Goal: Task Accomplishment & Management: Manage account settings

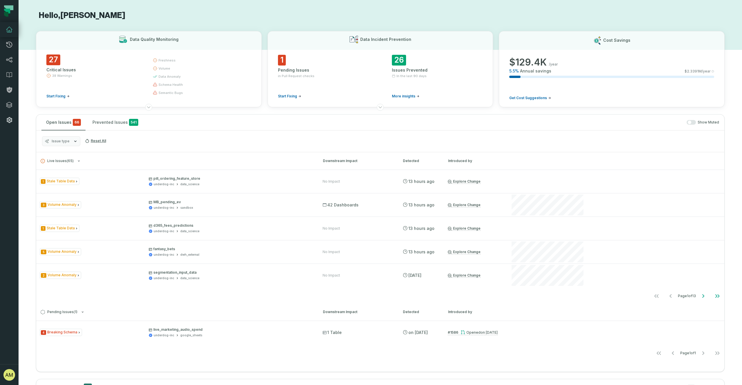
click at [8, 119] on icon at bounding box center [9, 119] width 7 height 7
click at [8, 382] on button "[PERSON_NAME] (Underdog Fantasy) [PERSON_NAME][EMAIL_ADDRESS][PERSON_NAME][DOMA…" at bounding box center [9, 374] width 19 height 21
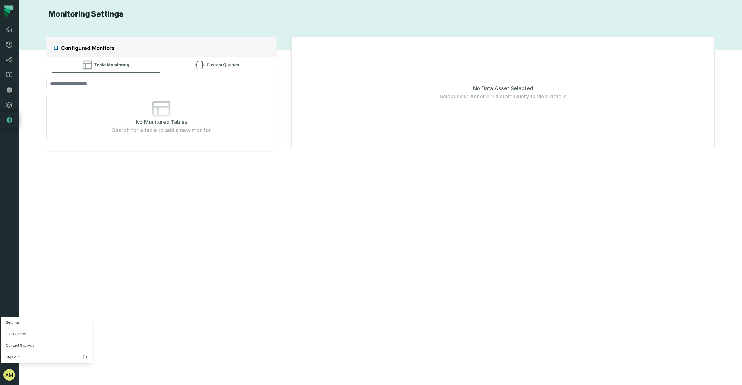
click at [13, 121] on nav "Pull Requests Dashboard Lineage Data Catalog Policies Integrations Settings [PE…" at bounding box center [9, 192] width 19 height 385
click at [6, 121] on icon at bounding box center [9, 119] width 7 height 7
click at [11, 120] on icon at bounding box center [10, 120] width 6 height 6
click at [7, 159] on button "button" at bounding box center [9, 245] width 19 height 236
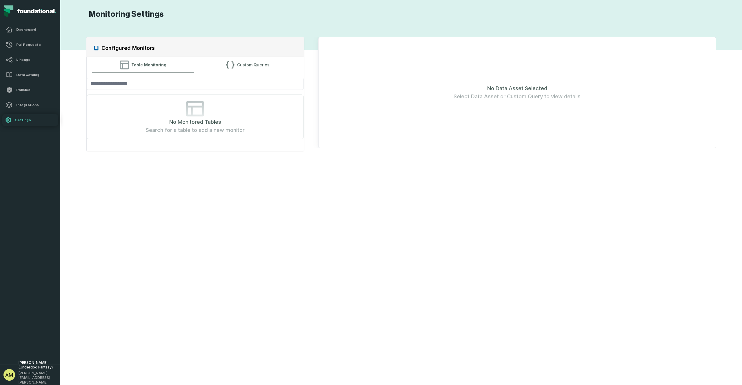
click at [12, 121] on link "Settings" at bounding box center [30, 120] width 56 height 12
click at [17, 122] on link "Settings" at bounding box center [30, 120] width 56 height 12
click at [34, 377] on span "[PERSON_NAME][EMAIL_ADDRESS][PERSON_NAME][DOMAIN_NAME]" at bounding box center [38, 379] width 38 height 19
click at [25, 322] on button "Settings" at bounding box center [46, 322] width 91 height 12
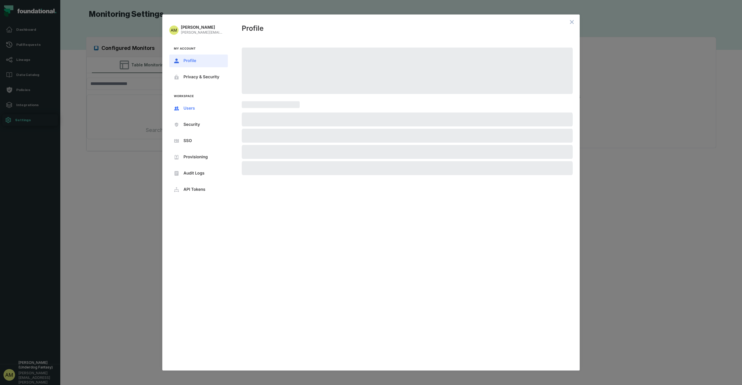
click at [186, 108] on span "Users" at bounding box center [202, 108] width 39 height 5
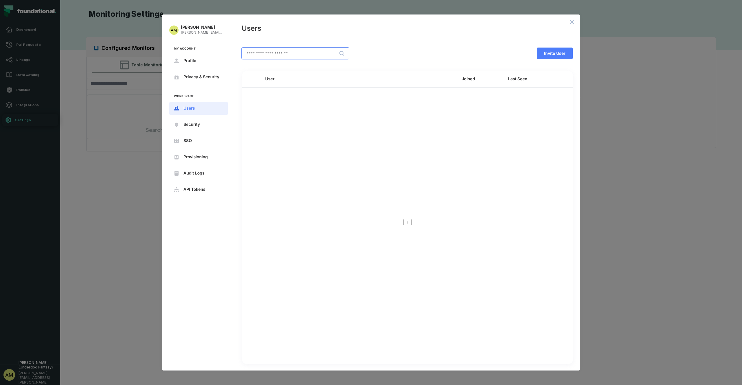
click at [295, 53] on input "text" at bounding box center [295, 53] width 107 height 11
type input "****"
click at [564, 99] on icon "open options" at bounding box center [561, 98] width 5 height 5
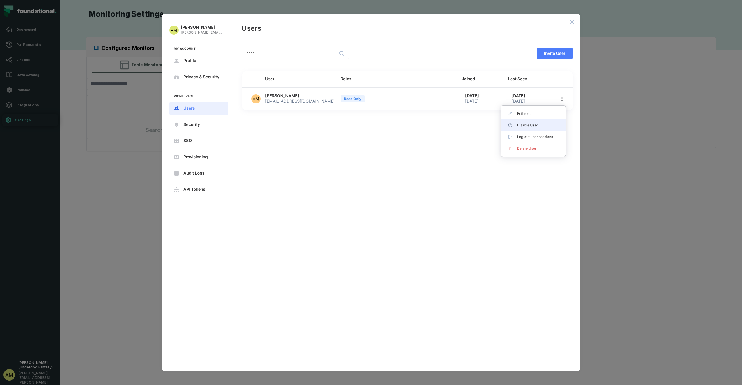
click at [534, 127] on li "Disable User" at bounding box center [533, 125] width 65 height 12
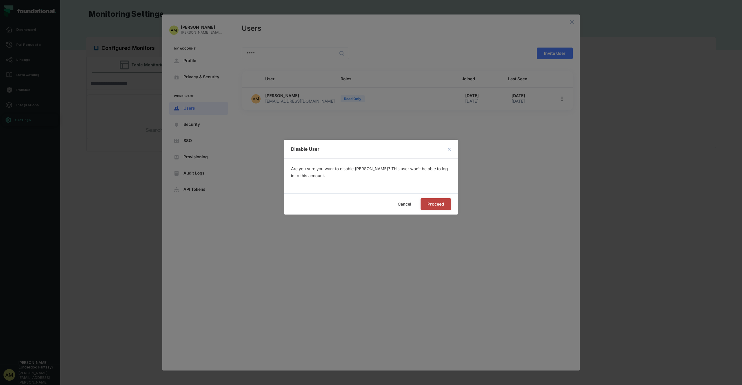
click at [0, 0] on span "Proceed" at bounding box center [0, 0] width 0 height 0
